Goal: Transaction & Acquisition: Book appointment/travel/reservation

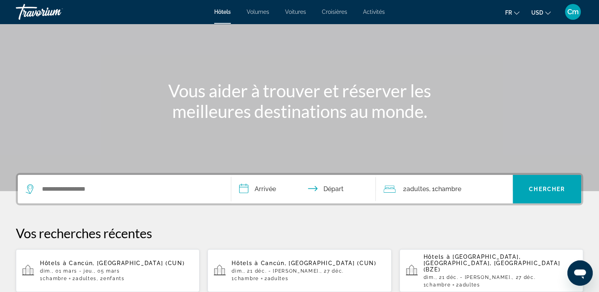
scroll to position [47, 0]
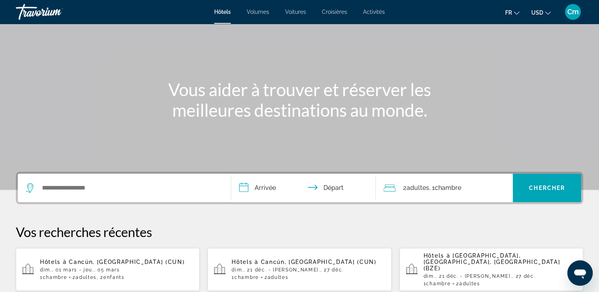
click at [71, 259] on span "Cancún, [GEOGRAPHIC_DATA] (CUN)" at bounding box center [127, 262] width 116 height 6
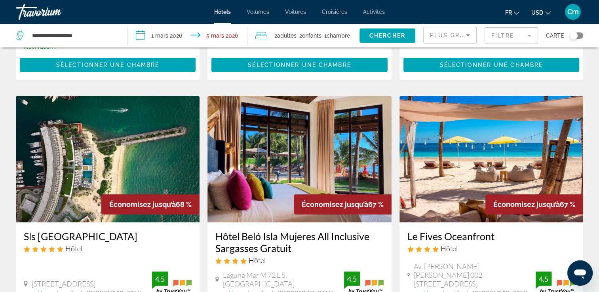
scroll to position [253, 0]
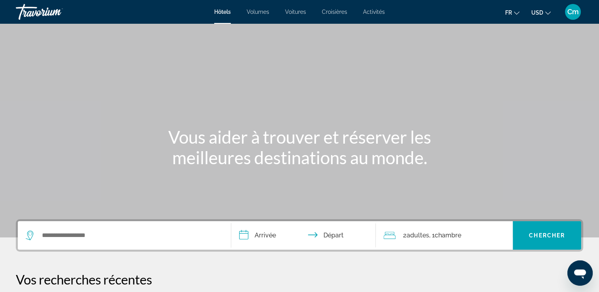
click at [40, 237] on div "Widget de recherche" at bounding box center [122, 236] width 193 height 12
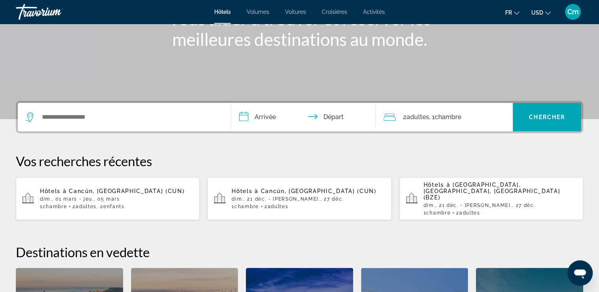
scroll to position [193, 0]
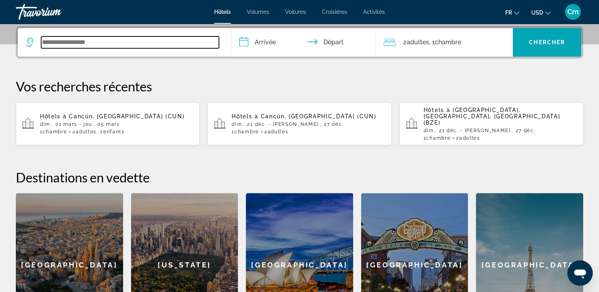
click at [68, 40] on input "Widget de recherche" at bounding box center [130, 42] width 178 height 12
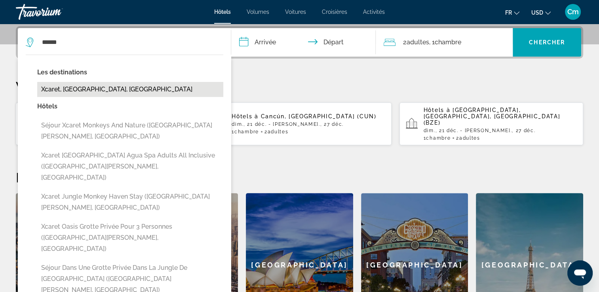
click at [66, 93] on button "Xcaret, [GEOGRAPHIC_DATA], [GEOGRAPHIC_DATA]" at bounding box center [130, 89] width 186 height 15
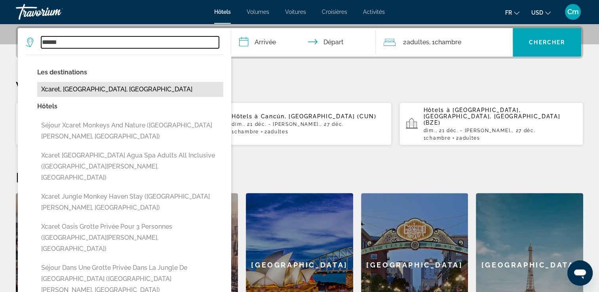
type input "**********"
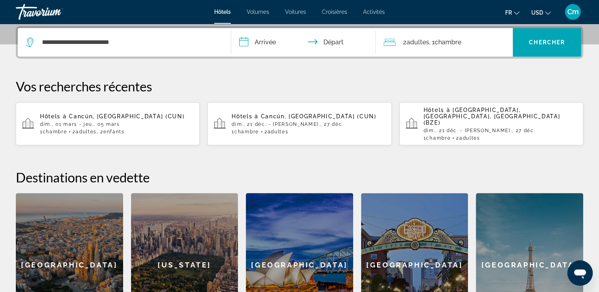
click at [253, 43] on input "**********" at bounding box center [305, 43] width 148 height 31
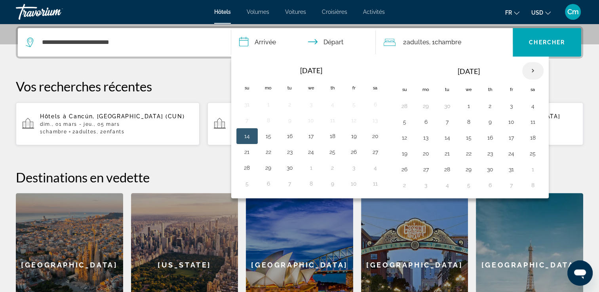
click at [528, 70] on th "Next month" at bounding box center [532, 70] width 21 height 17
click at [400, 154] on button "16" at bounding box center [404, 153] width 13 height 11
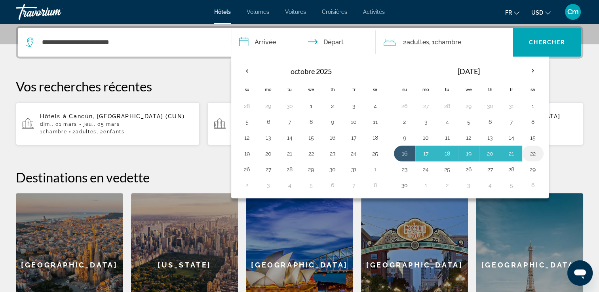
click at [527, 152] on button "22" at bounding box center [532, 153] width 13 height 11
type input "**********"
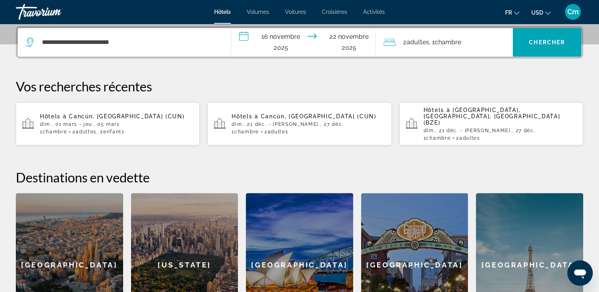
click at [493, 48] on div "2 Adulte Adultes , 1 Chambre pièces" at bounding box center [448, 42] width 129 height 28
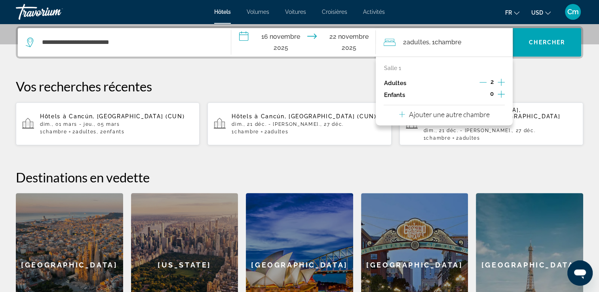
click at [502, 93] on icon "Augmenter les enfants" at bounding box center [501, 93] width 7 height 9
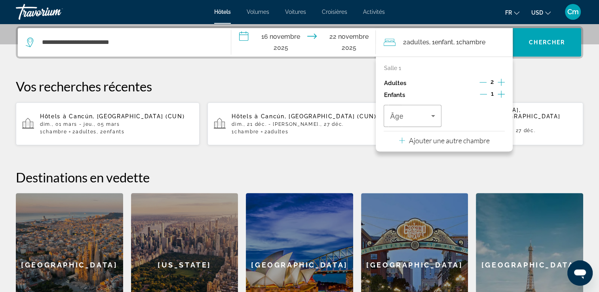
click at [502, 93] on icon "Augmenter les enfants" at bounding box center [501, 93] width 7 height 9
click at [423, 120] on span "Voyageurs : 2 adultes, 2 enfants" at bounding box center [410, 115] width 41 height 9
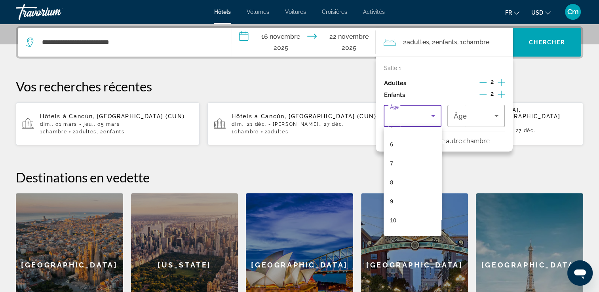
scroll to position [111, 0]
click at [407, 221] on mat-option "10" at bounding box center [412, 218] width 57 height 19
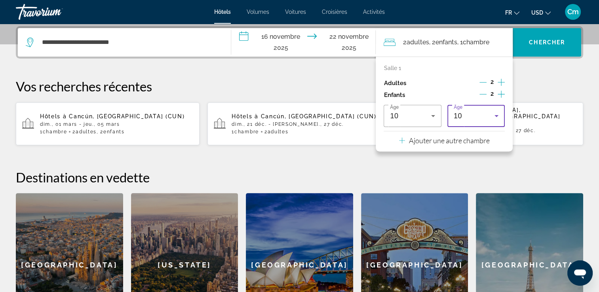
click at [492, 120] on icon "Voyageurs : 2 adultes, 2 enfants" at bounding box center [496, 115] width 9 height 9
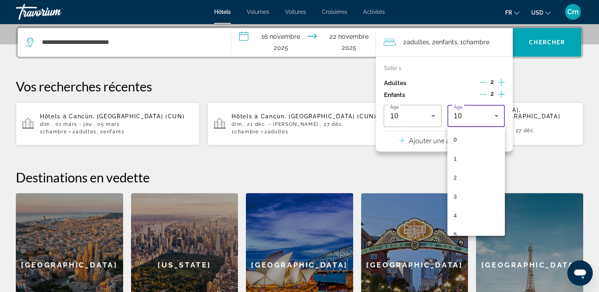
scroll to position [103, 0]
click at [476, 179] on mat-option "8" at bounding box center [475, 188] width 57 height 19
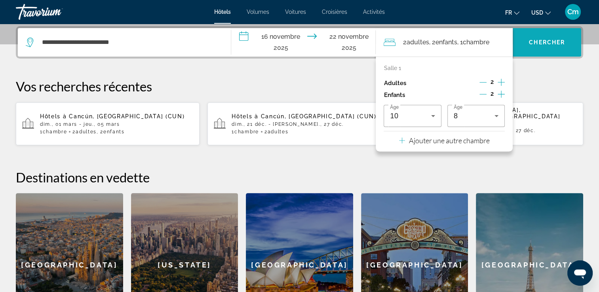
click at [549, 46] on span "Widget de recherche" at bounding box center [547, 42] width 68 height 19
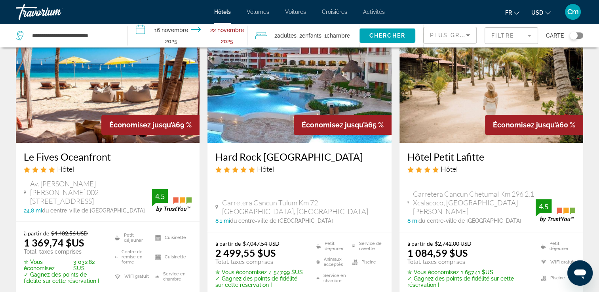
scroll to position [364, 0]
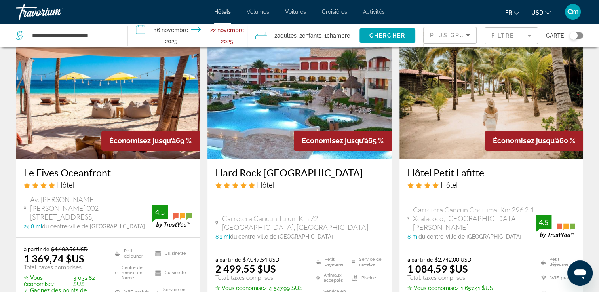
click at [355, 131] on div "Économisez jusqu’à 65 %" at bounding box center [343, 141] width 98 height 20
click at [356, 118] on img "Contenu principal" at bounding box center [299, 95] width 184 height 127
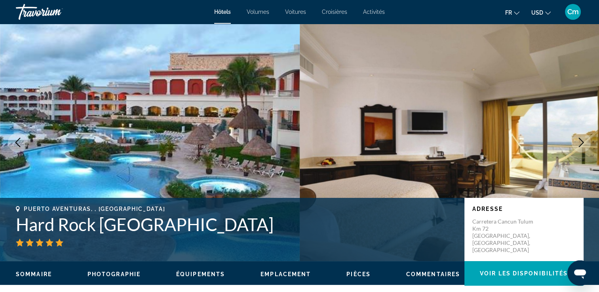
click at [576, 135] on button "Image suivante" at bounding box center [581, 143] width 20 height 20
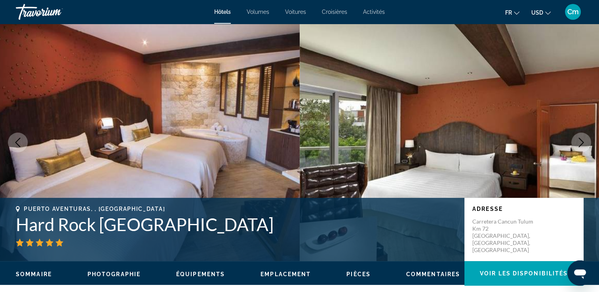
click at [576, 135] on button "Image suivante" at bounding box center [581, 143] width 20 height 20
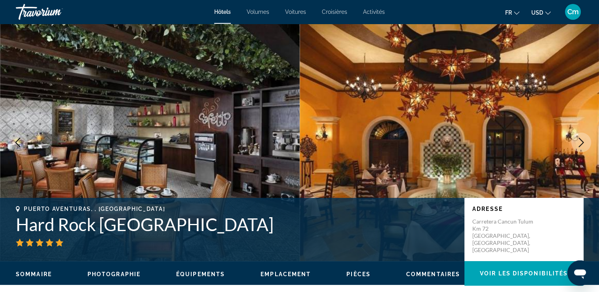
click at [576, 135] on button "Image suivante" at bounding box center [581, 143] width 20 height 20
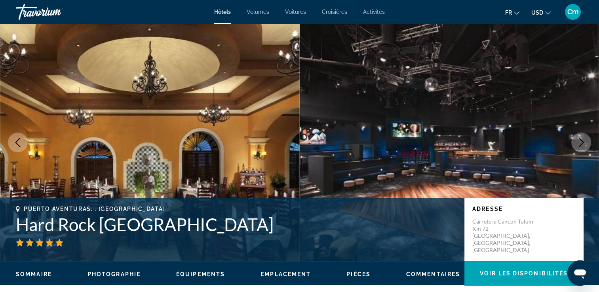
click at [576, 135] on button "Image suivante" at bounding box center [581, 143] width 20 height 20
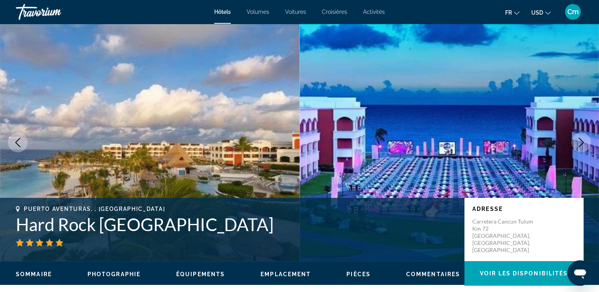
click at [21, 149] on button "Image précédente" at bounding box center [18, 143] width 20 height 20
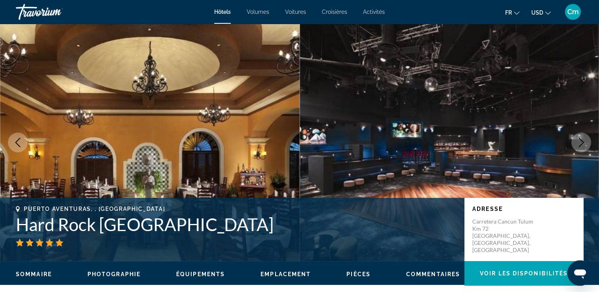
click at [590, 144] on button "Image suivante" at bounding box center [581, 143] width 20 height 20
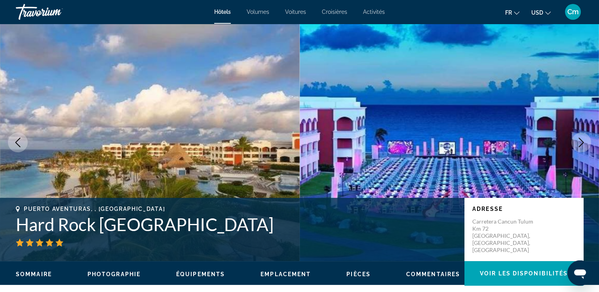
click at [590, 144] on button "Image suivante" at bounding box center [581, 143] width 20 height 20
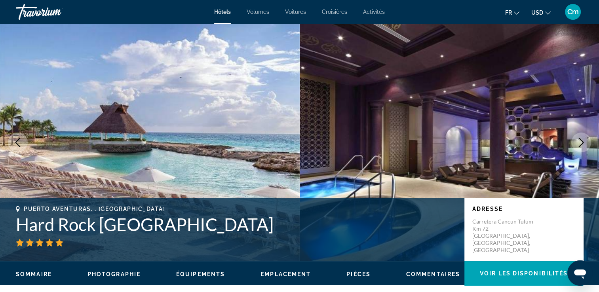
click at [590, 144] on button "Image suivante" at bounding box center [581, 143] width 20 height 20
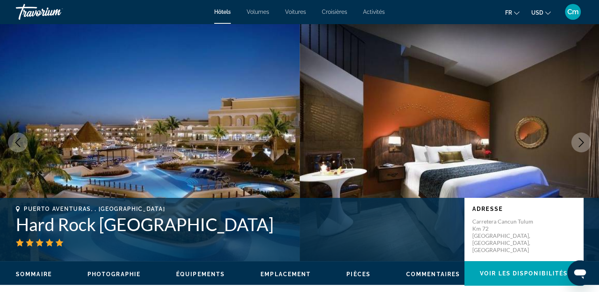
click at [590, 144] on button "Image suivante" at bounding box center [581, 143] width 20 height 20
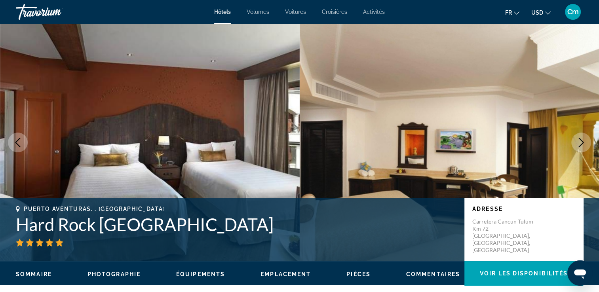
click at [590, 144] on button "Image suivante" at bounding box center [581, 143] width 20 height 20
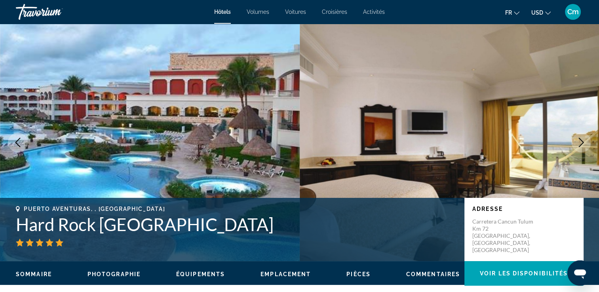
click at [590, 144] on button "Image suivante" at bounding box center [581, 143] width 20 height 20
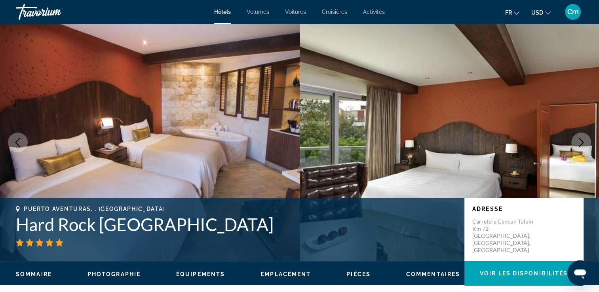
click at [590, 144] on button "Image suivante" at bounding box center [581, 143] width 20 height 20
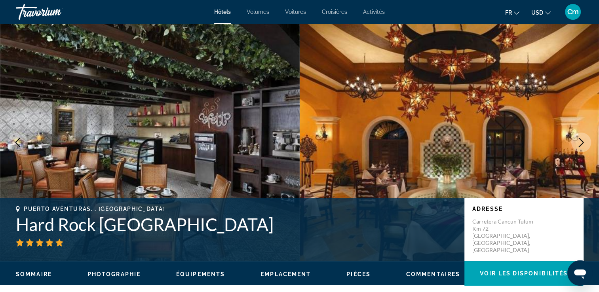
click at [590, 144] on button "Image suivante" at bounding box center [581, 143] width 20 height 20
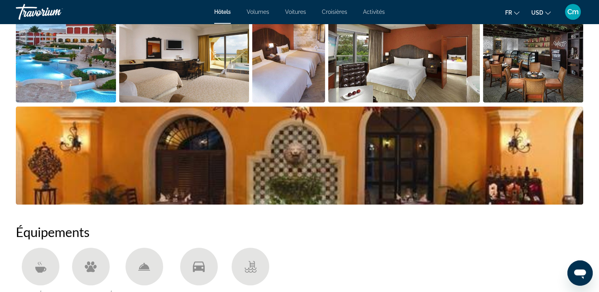
scroll to position [443, 0]
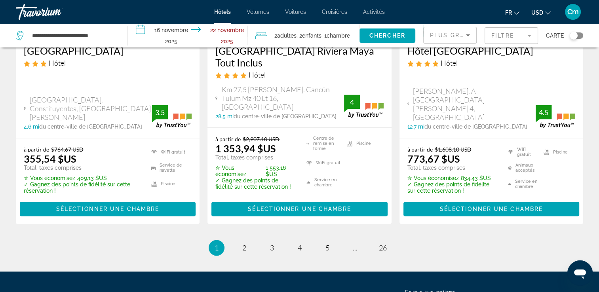
scroll to position [1140, 0]
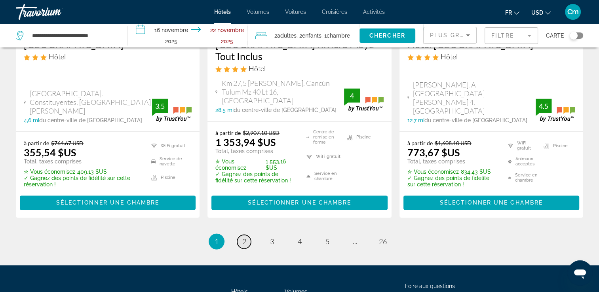
click at [245, 237] on span "2" at bounding box center [244, 241] width 4 height 9
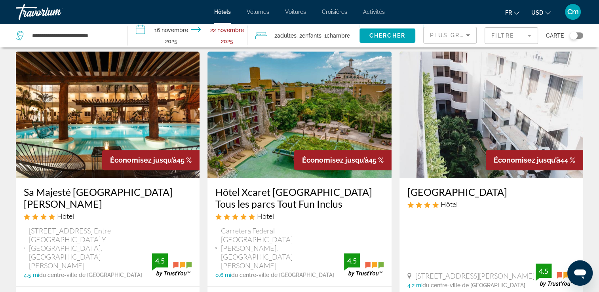
scroll to position [744, 0]
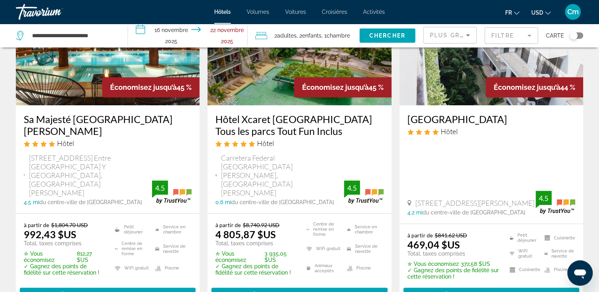
click at [540, 9] on span "USD" at bounding box center [537, 12] width 12 height 6
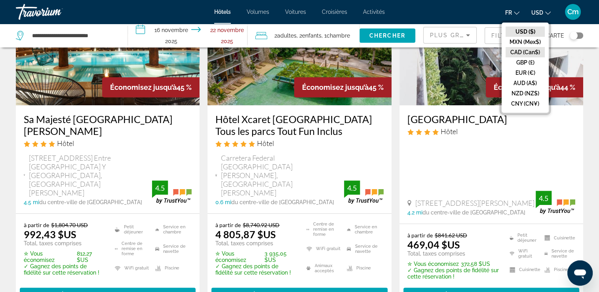
click at [537, 49] on button "CAD (Can$)" at bounding box center [524, 52] width 39 height 10
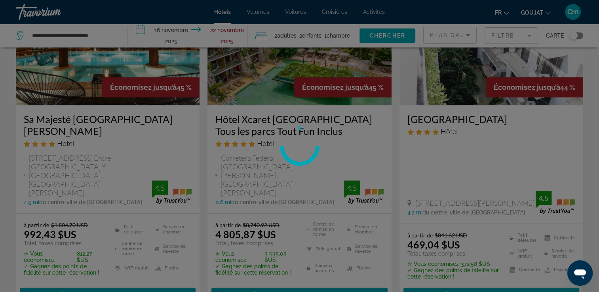
scroll to position [0, 0]
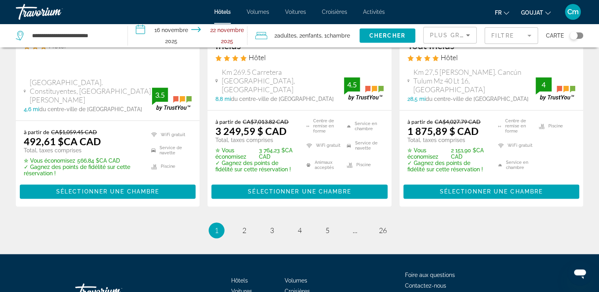
scroll to position [1191, 0]
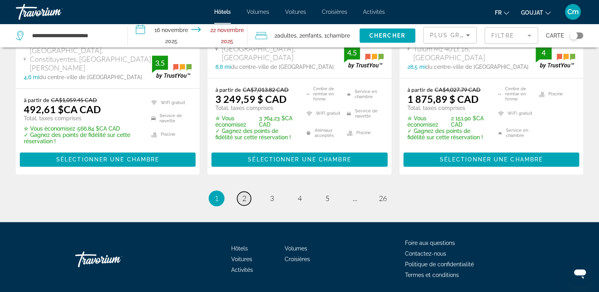
click at [239, 192] on link "page 2" at bounding box center [244, 199] width 14 height 14
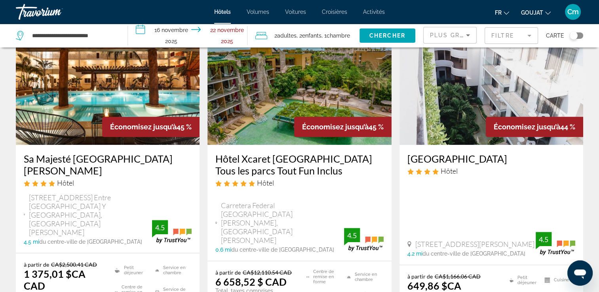
scroll to position [685, 0]
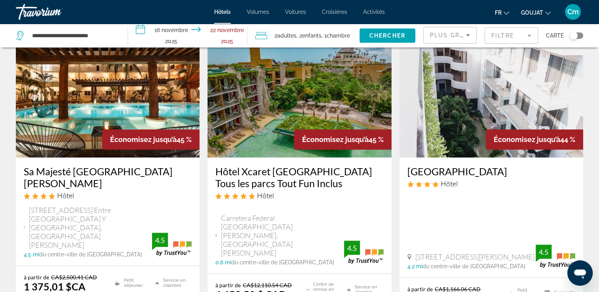
drag, startPoint x: 271, startPoint y: 101, endPoint x: 242, endPoint y: 150, distance: 57.5
drag, startPoint x: 242, startPoint y: 150, endPoint x: 344, endPoint y: 133, distance: 103.1
click at [344, 133] on img "Contenu principal" at bounding box center [299, 94] width 184 height 127
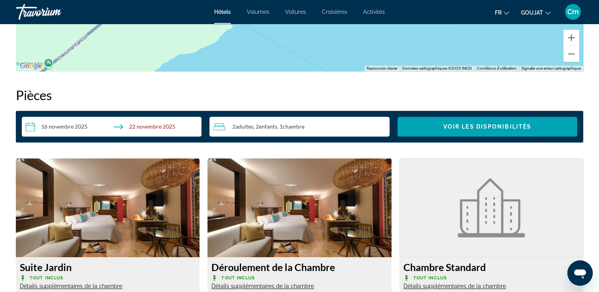
scroll to position [966, 0]
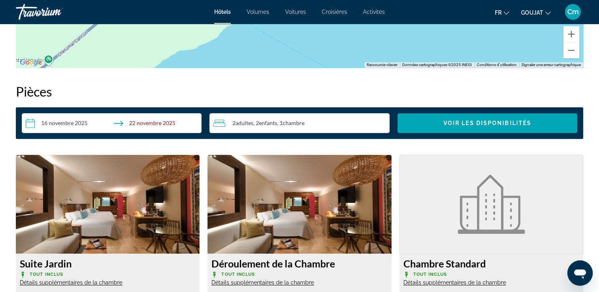
click at [27, 122] on input "**********" at bounding box center [113, 124] width 183 height 22
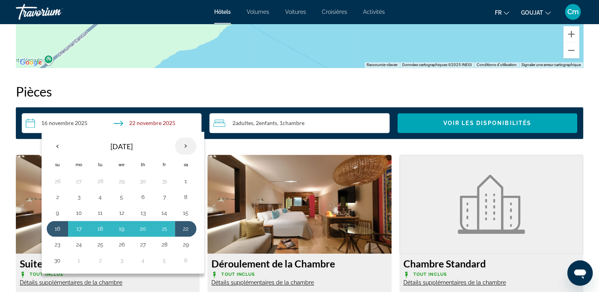
click at [182, 139] on th "Next month" at bounding box center [185, 145] width 21 height 17
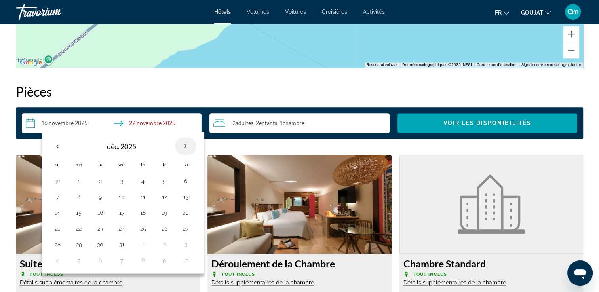
click at [182, 139] on th "Next month" at bounding box center [185, 145] width 21 height 17
click at [57, 243] on button "22" at bounding box center [57, 244] width 13 height 11
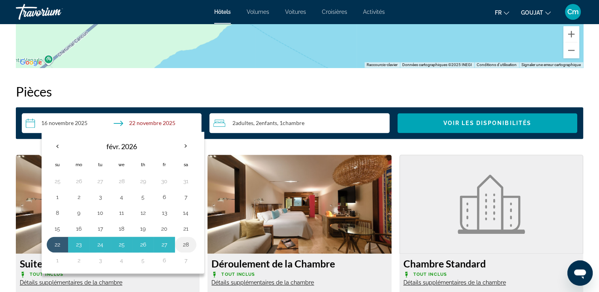
click at [184, 248] on button "28" at bounding box center [185, 244] width 13 height 11
type input "**********"
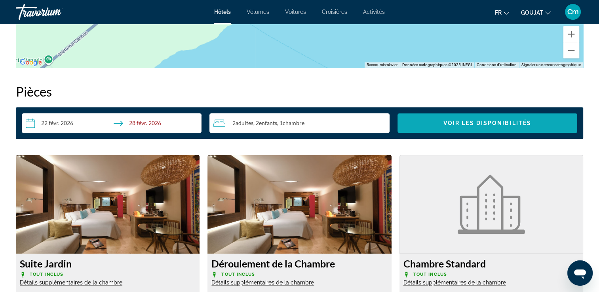
click at [441, 120] on span "Widget de recherche" at bounding box center [487, 123] width 180 height 19
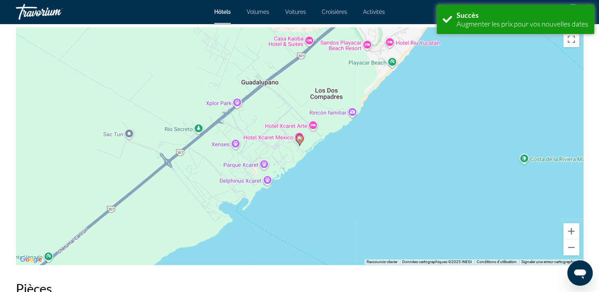
scroll to position [1002, 0]
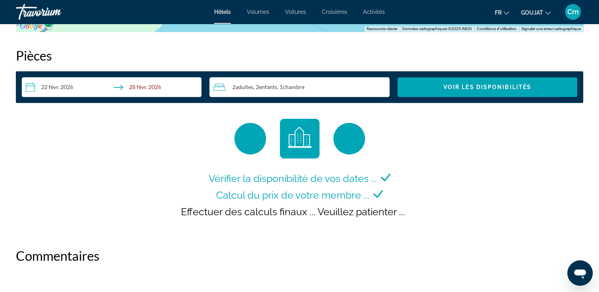
click at [191, 87] on input "**********" at bounding box center [113, 88] width 183 height 22
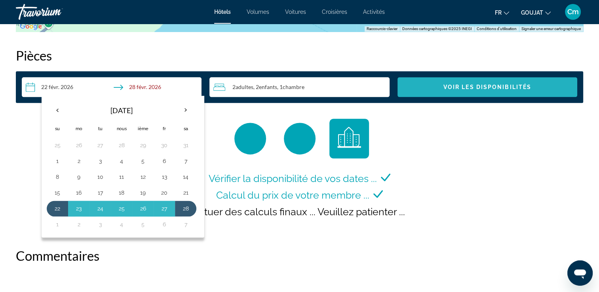
click at [483, 93] on span "Widget de recherche" at bounding box center [487, 87] width 180 height 19
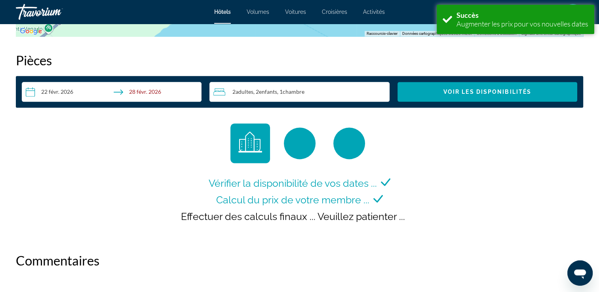
scroll to position [1002, 0]
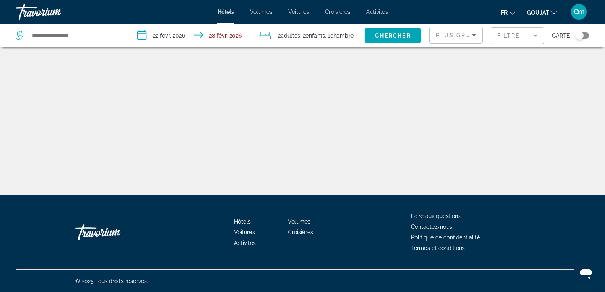
click at [103, 29] on div "Widget de recherche" at bounding box center [68, 36] width 105 height 24
click at [89, 41] on input "Widget de recherche" at bounding box center [74, 36] width 86 height 12
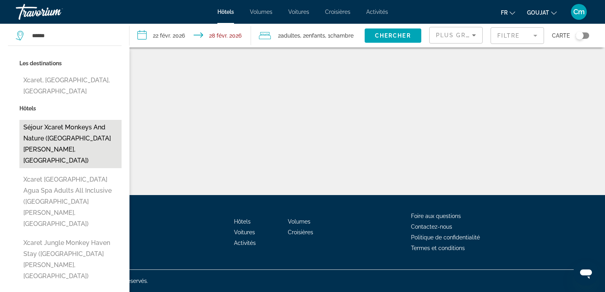
click at [59, 120] on button "Séjour Xcaret Monkeys and Nature ([GEOGRAPHIC_DATA][PERSON_NAME], [GEOGRAPHIC_D…" at bounding box center [70, 144] width 102 height 48
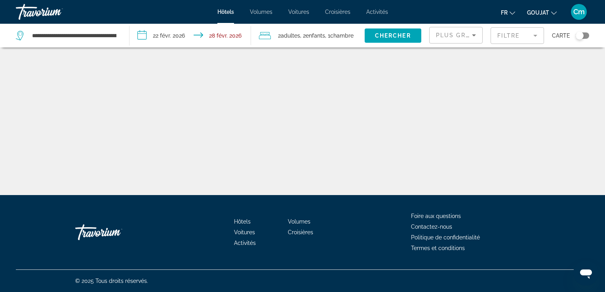
click at [18, 39] on icon "Widget de recherche" at bounding box center [20, 35] width 9 height 9
click at [110, 36] on input "**********" at bounding box center [74, 36] width 86 height 12
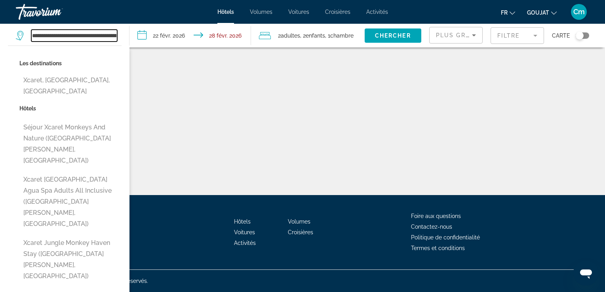
click at [110, 36] on input "**********" at bounding box center [74, 36] width 86 height 12
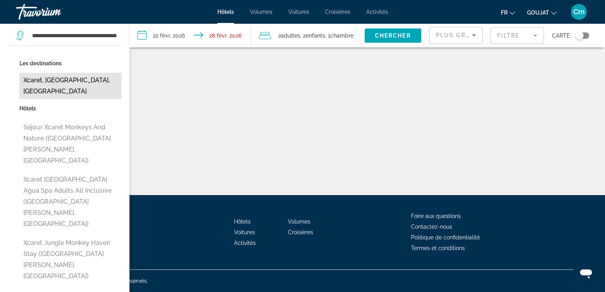
click at [90, 74] on button "Xcaret, [GEOGRAPHIC_DATA], [GEOGRAPHIC_DATA]" at bounding box center [70, 86] width 102 height 26
type input "**********"
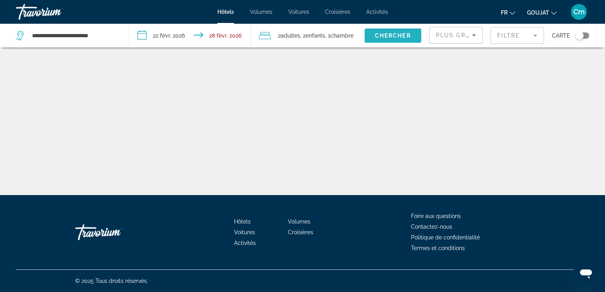
click at [375, 33] on span "Chercher" at bounding box center [393, 35] width 36 height 6
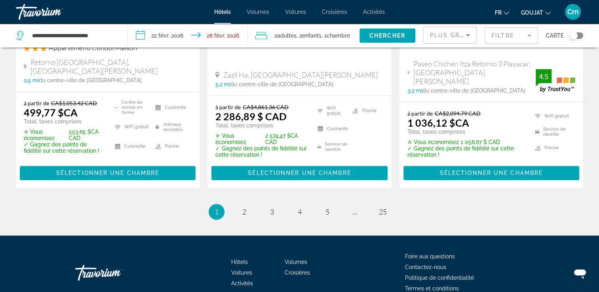
scroll to position [1203, 0]
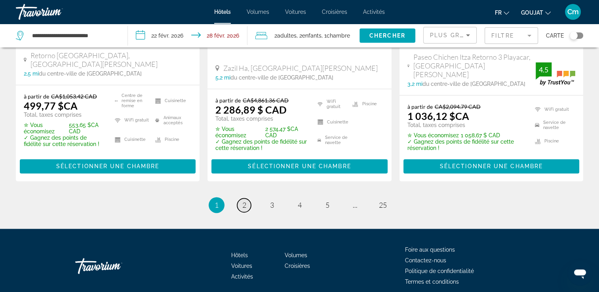
click at [245, 198] on link "page 2" at bounding box center [244, 205] width 14 height 14
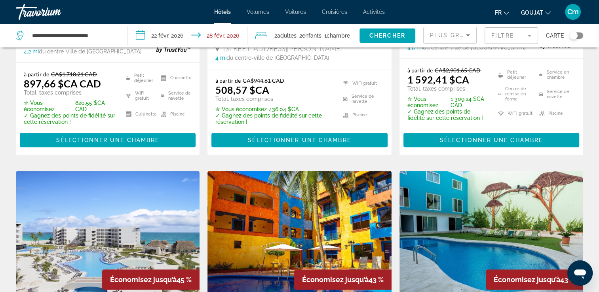
scroll to position [560, 0]
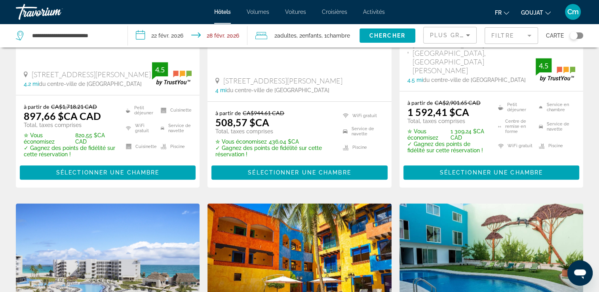
click at [166, 29] on input "**********" at bounding box center [189, 37] width 123 height 26
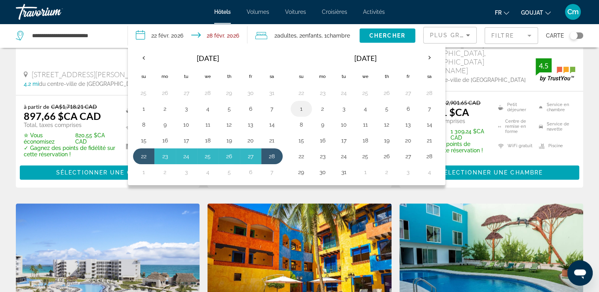
click at [300, 106] on button "1" at bounding box center [301, 108] width 13 height 11
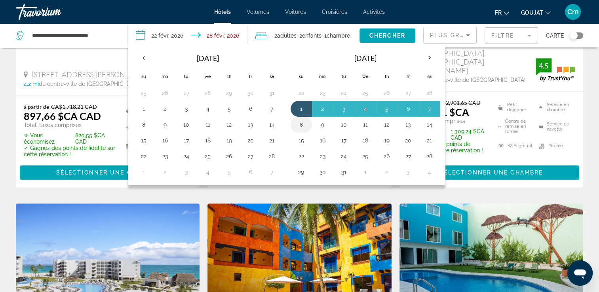
click at [297, 120] on button "8" at bounding box center [301, 124] width 13 height 11
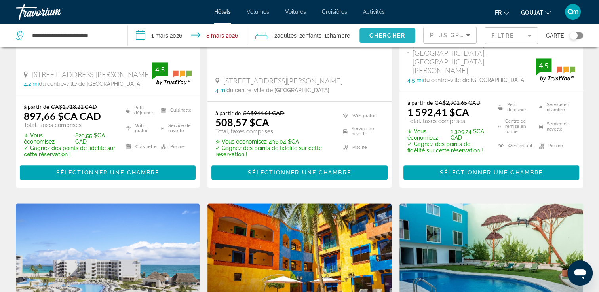
click at [385, 38] on span "Chercher" at bounding box center [387, 35] width 36 height 6
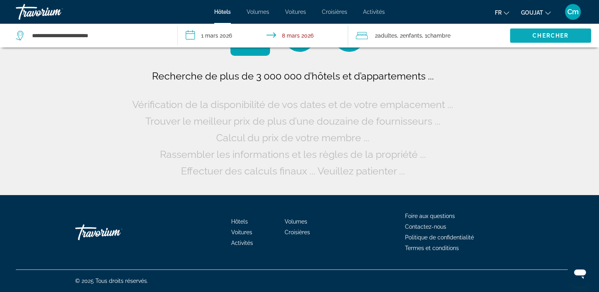
scroll to position [0, 0]
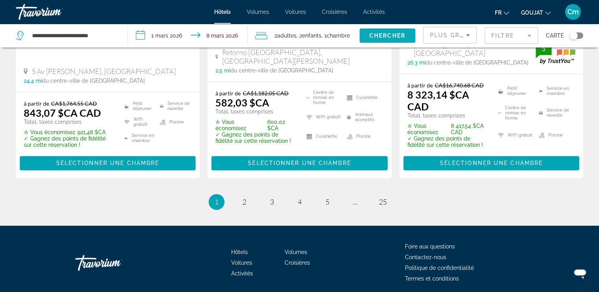
scroll to position [1207, 0]
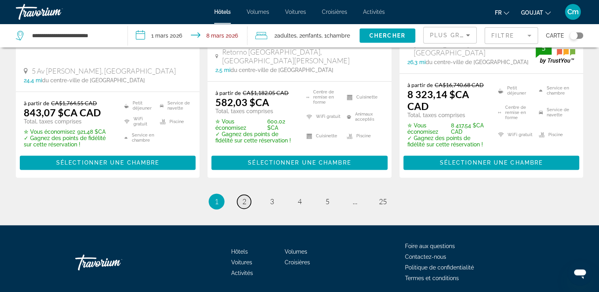
click at [247, 195] on link "page 2" at bounding box center [244, 202] width 14 height 14
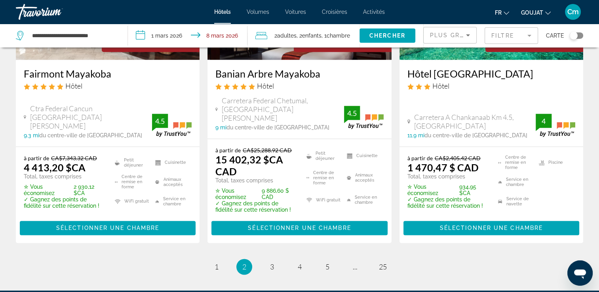
scroll to position [1187, 0]
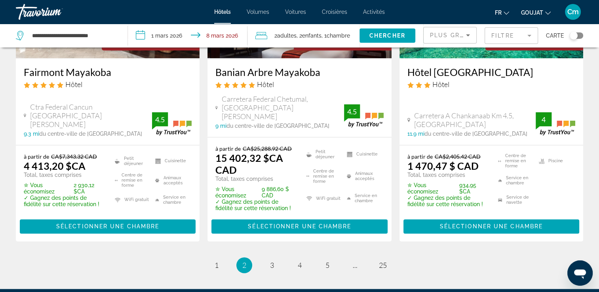
click at [152, 36] on input "**********" at bounding box center [189, 37] width 123 height 26
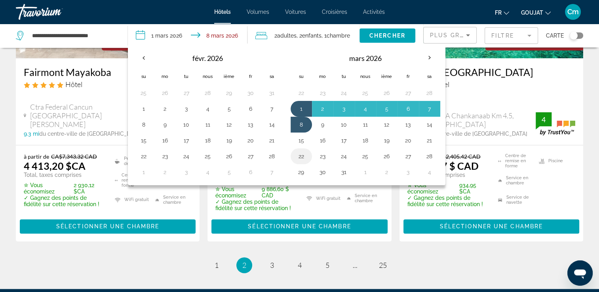
click at [298, 154] on button "22" at bounding box center [301, 156] width 13 height 11
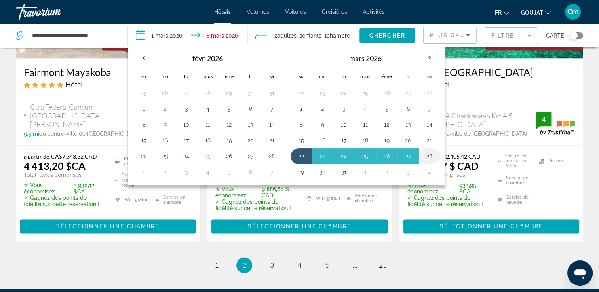
click at [435, 155] on td "28" at bounding box center [429, 156] width 21 height 16
click at [428, 154] on button "28" at bounding box center [429, 156] width 13 height 11
type input "**********"
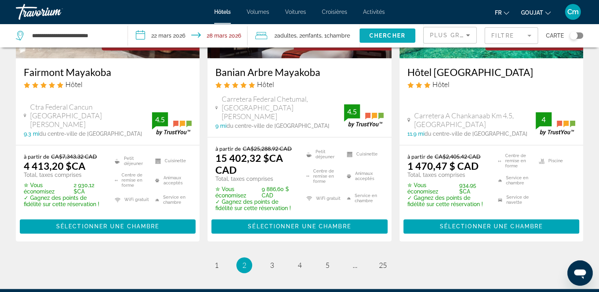
click at [405, 32] on span "Widget de recherche" at bounding box center [387, 35] width 56 height 19
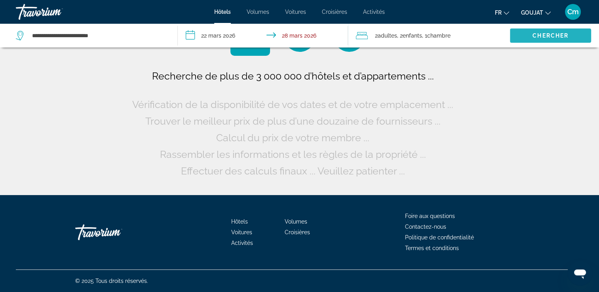
scroll to position [0, 0]
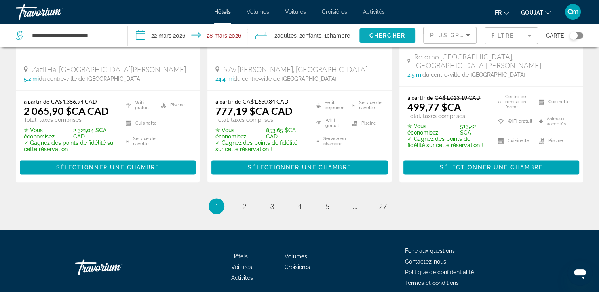
scroll to position [1211, 0]
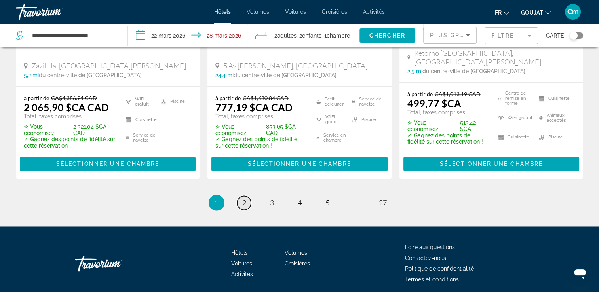
click at [245, 198] on span "2" at bounding box center [244, 202] width 4 height 9
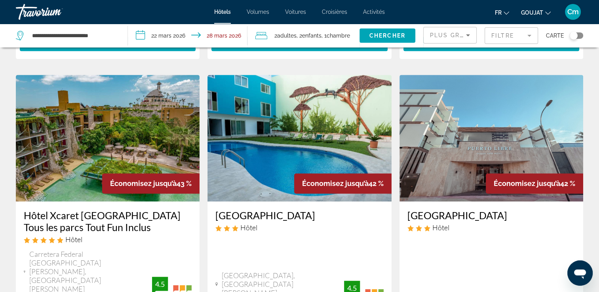
scroll to position [1045, 0]
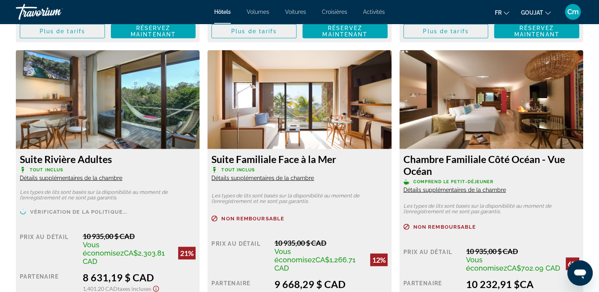
scroll to position [1963, 0]
